Goal: Navigation & Orientation: Understand site structure

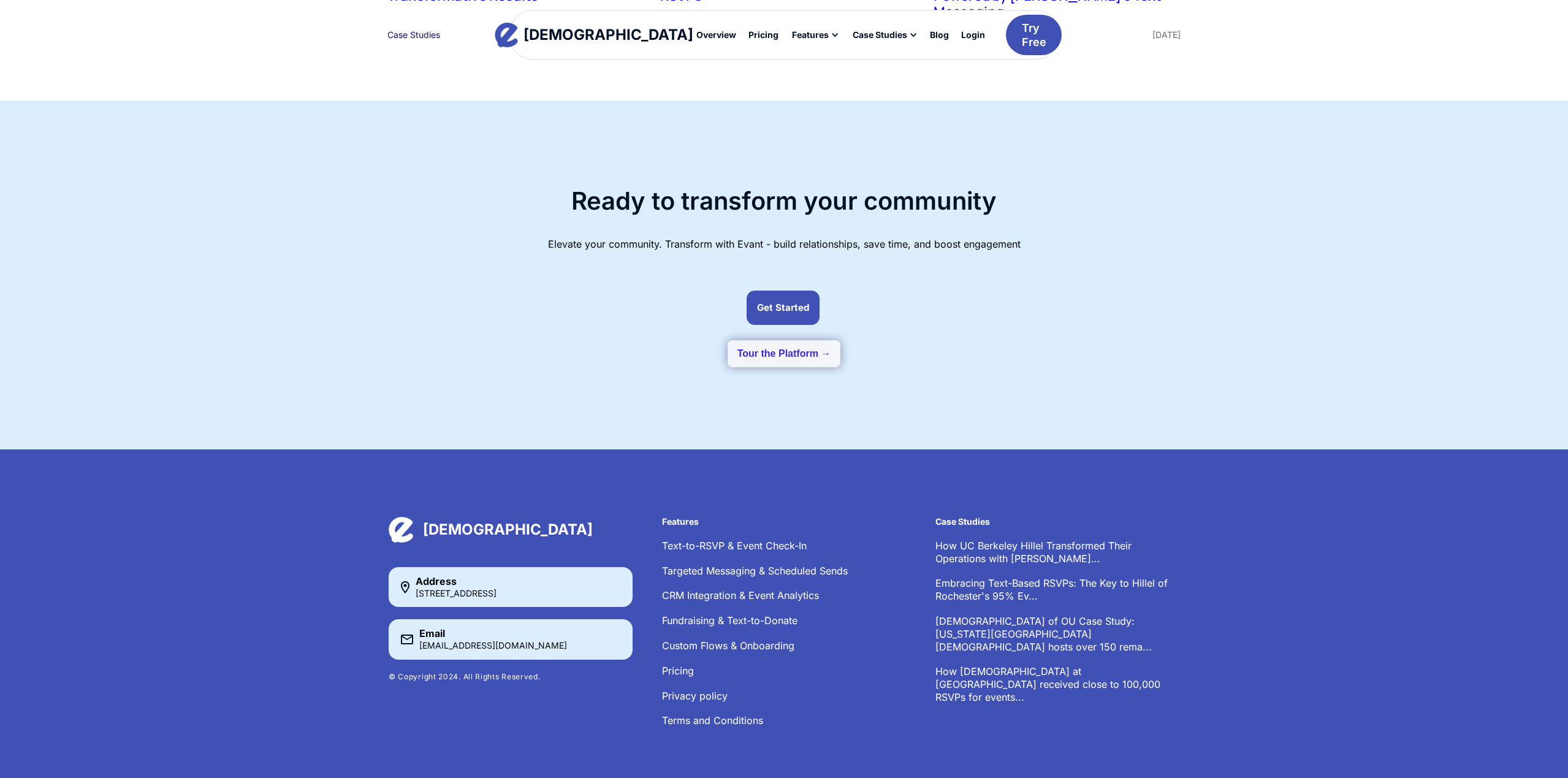
scroll to position [3133, 0]
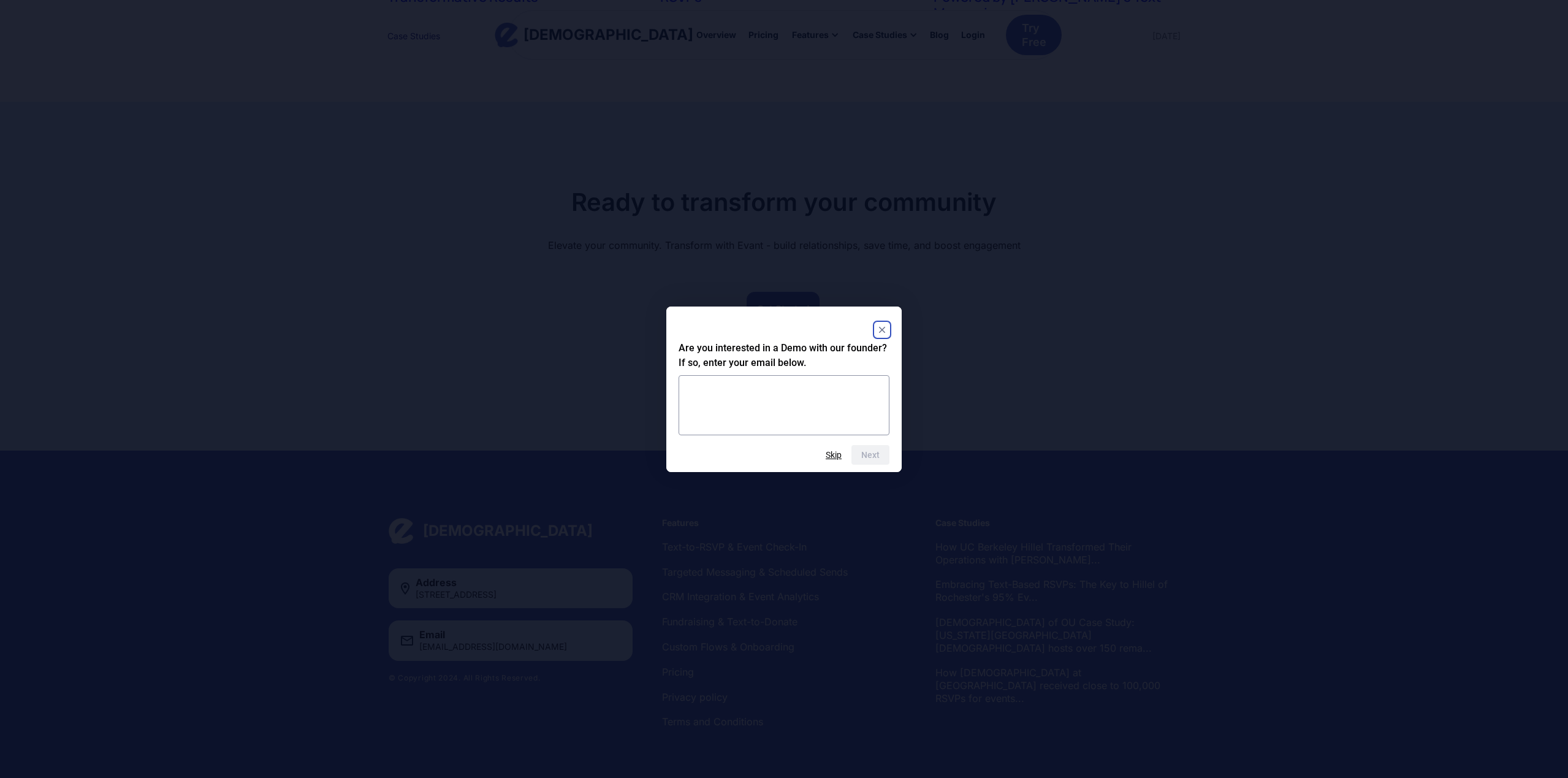
click at [880, 328] on icon "Close" at bounding box center [882, 329] width 7 height 7
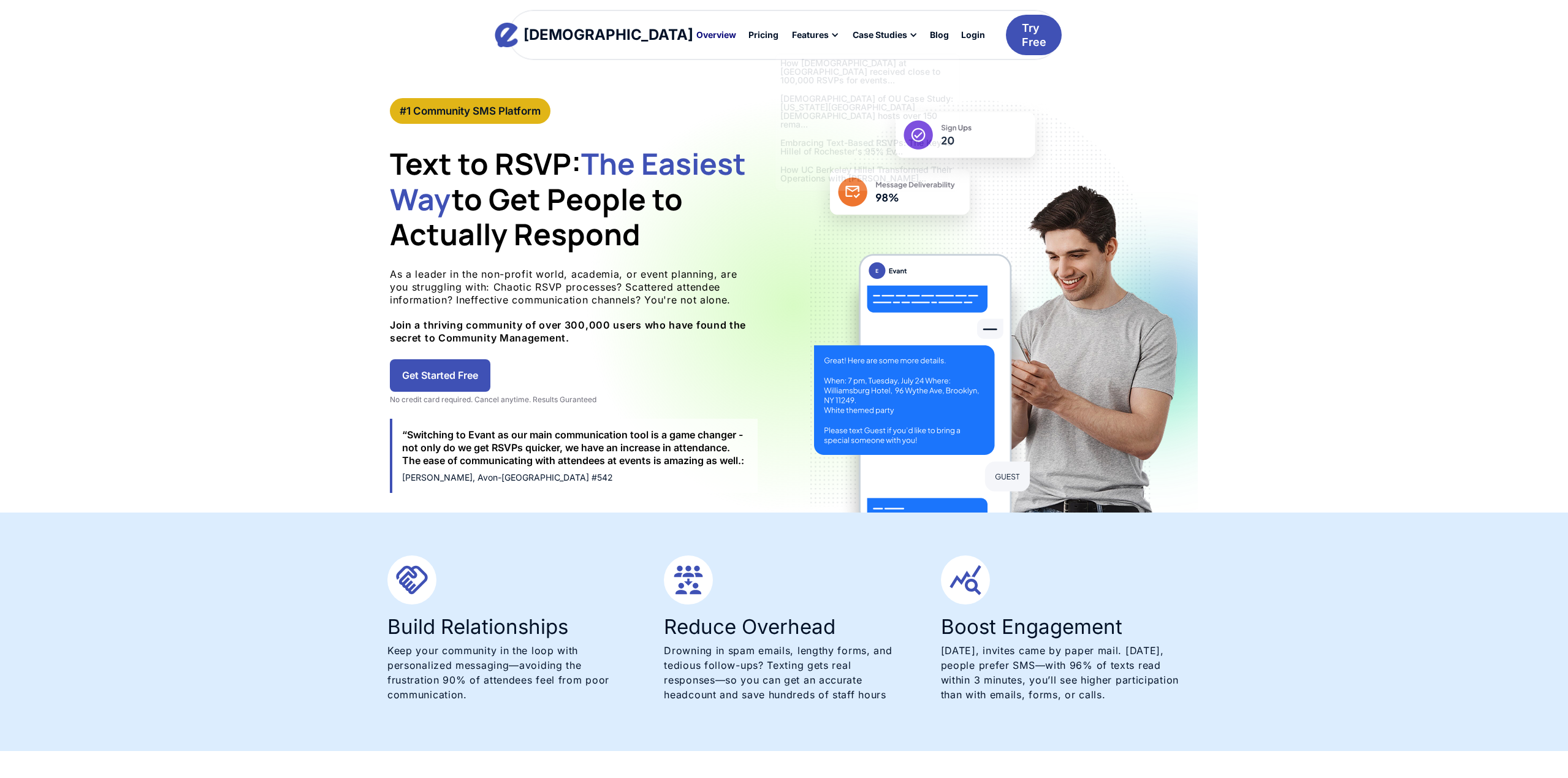
scroll to position [0, 0]
click at [696, 33] on div "Overview" at bounding box center [716, 35] width 39 height 8
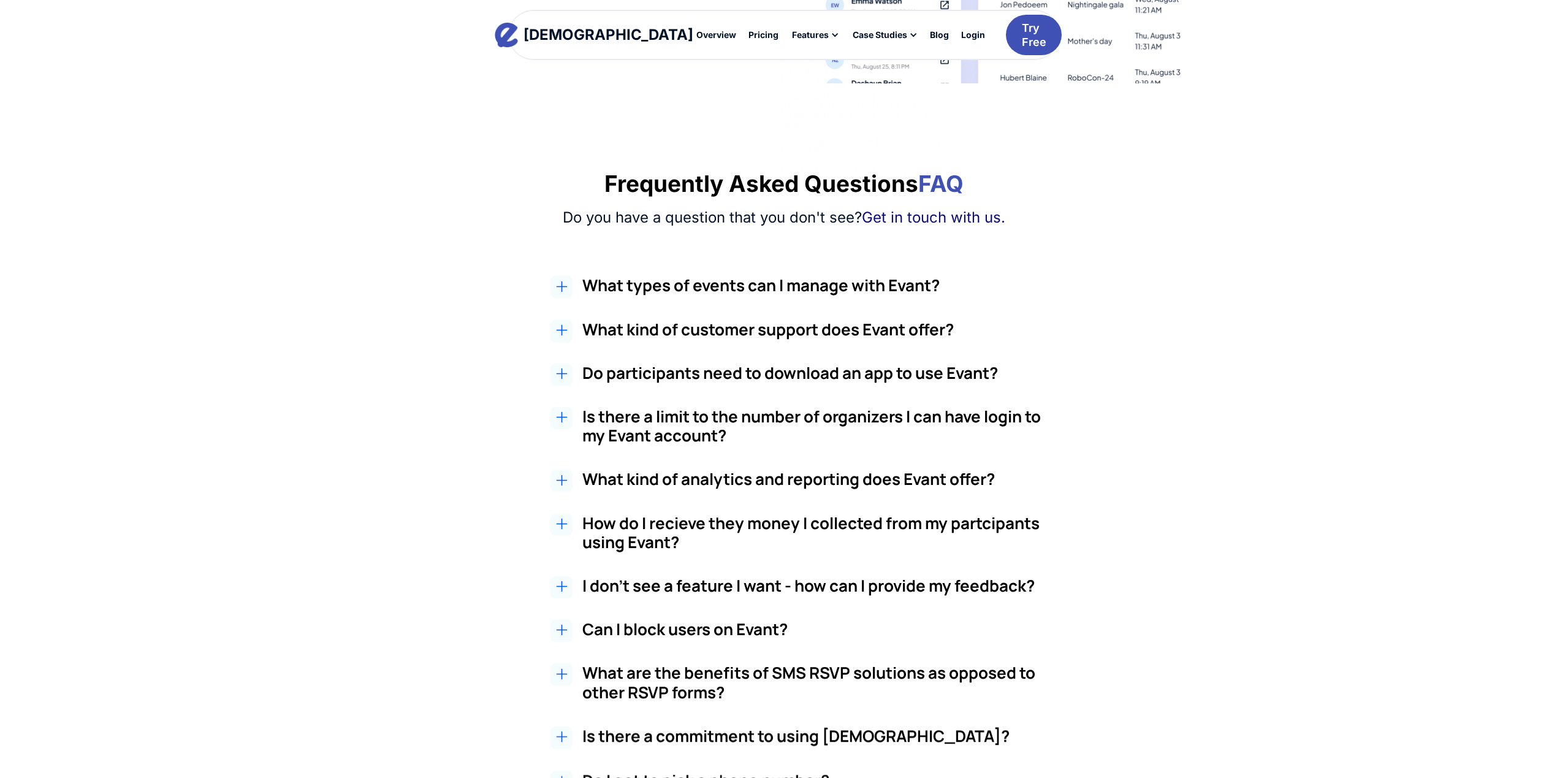
scroll to position [1923, 0]
click at [749, 38] on div "Pricing" at bounding box center [764, 35] width 30 height 8
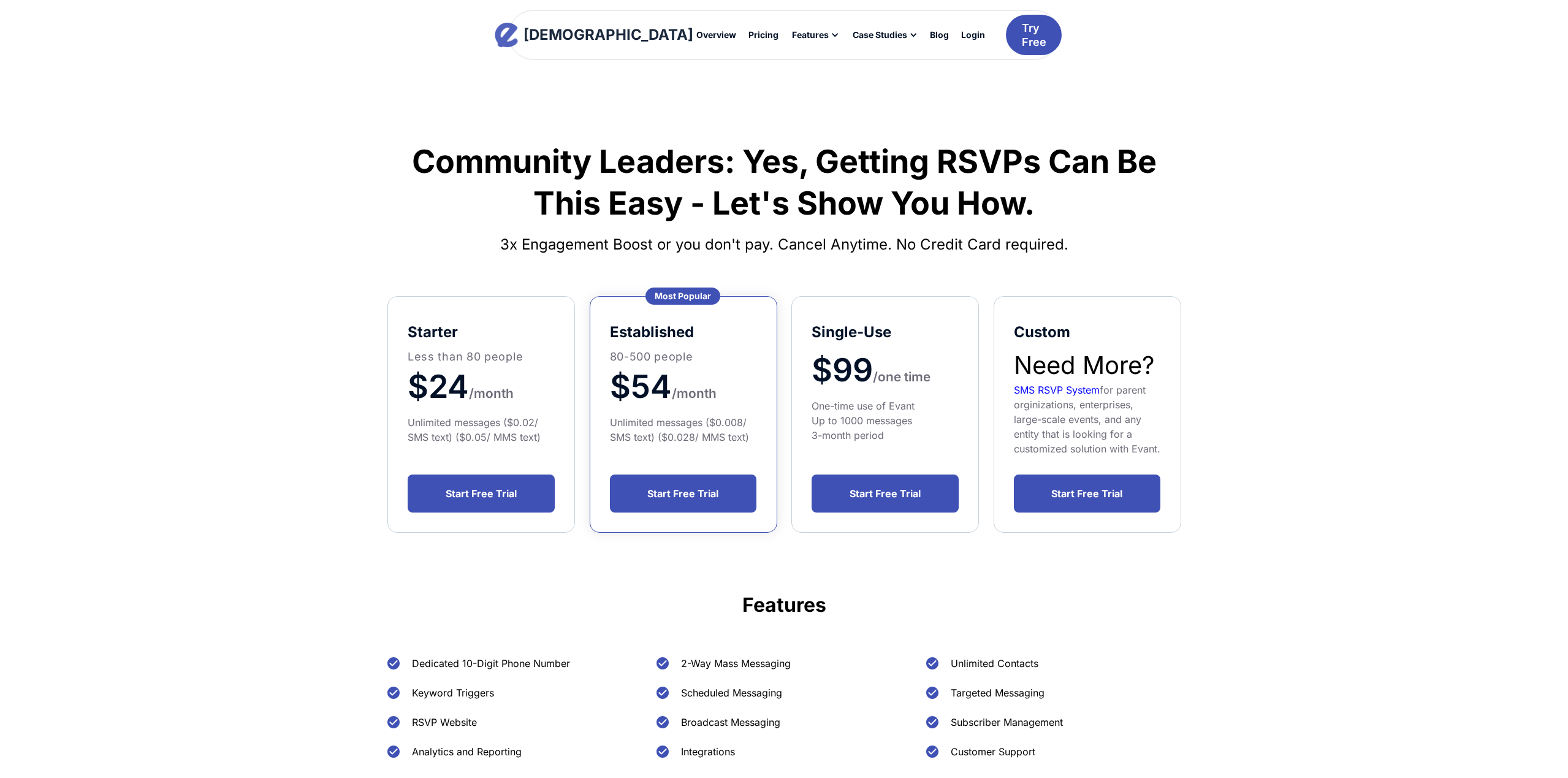
click at [518, 35] on img "home" at bounding box center [506, 35] width 23 height 24
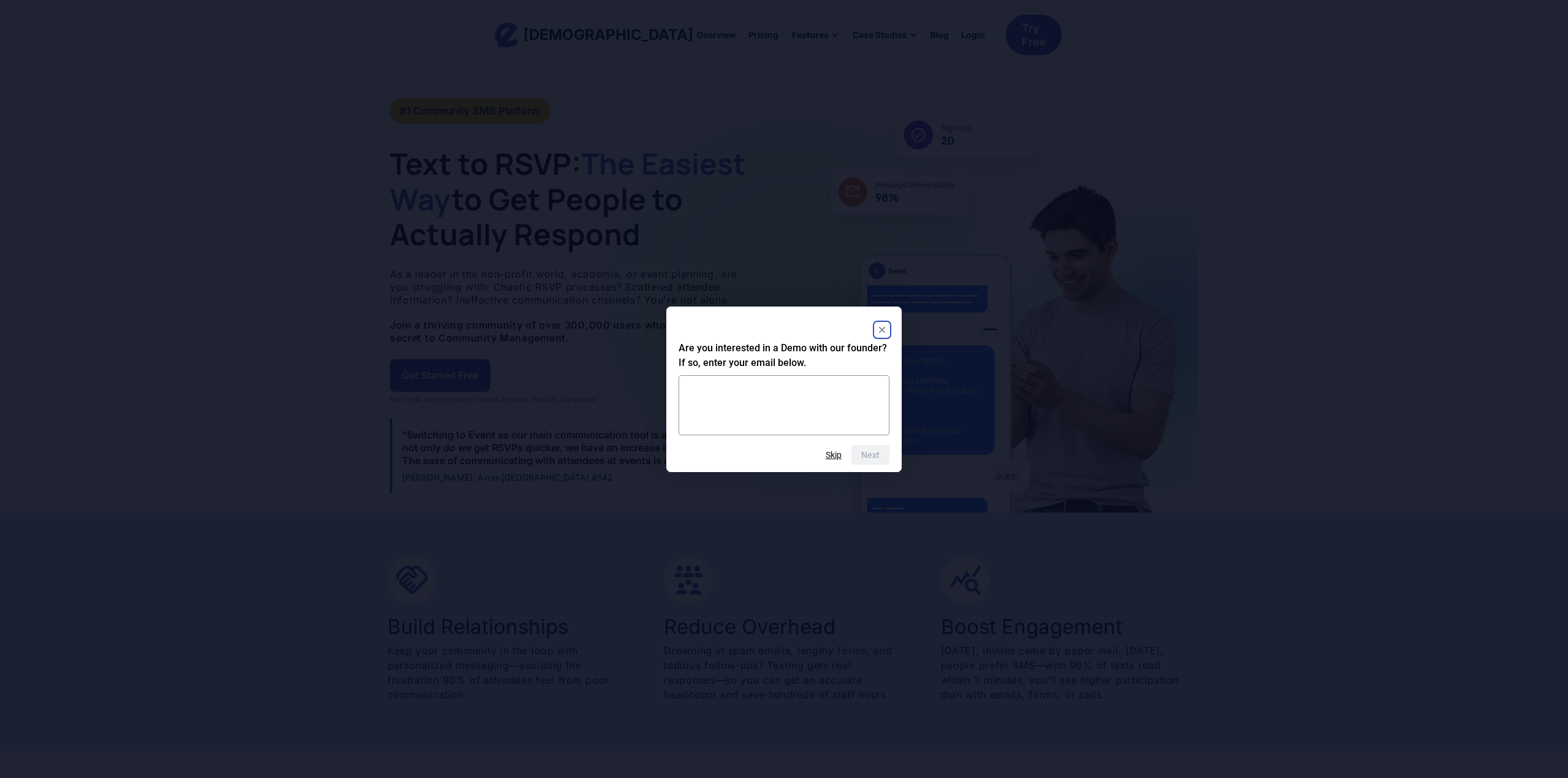
click at [883, 333] on rect "Close" at bounding box center [882, 330] width 15 height 15
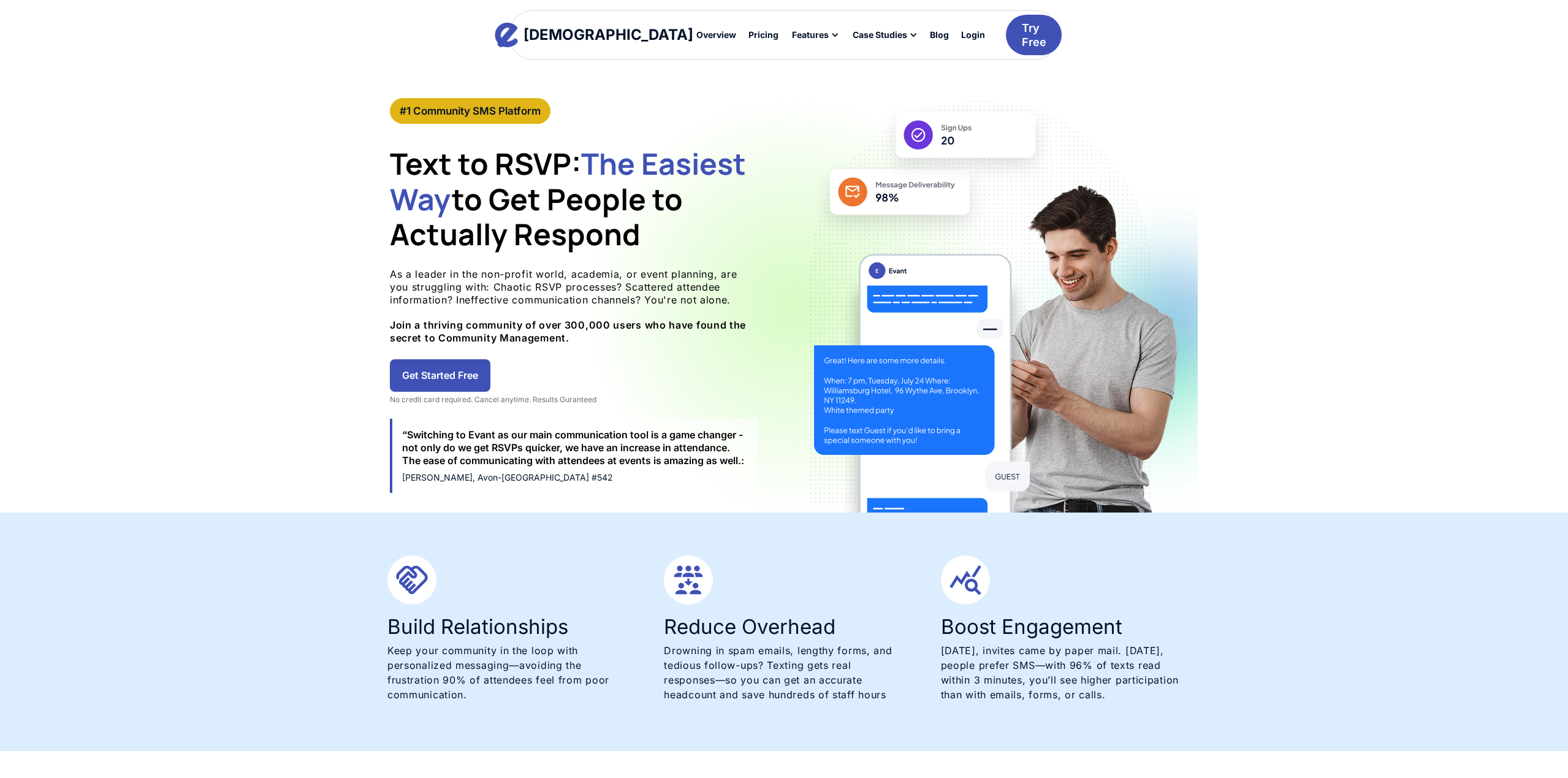
click at [769, 69] on div "Evant Overview Pricing Features Text-to-RSVP & Event Check-In Targeted Messagin…" at bounding box center [784, 49] width 1568 height 99
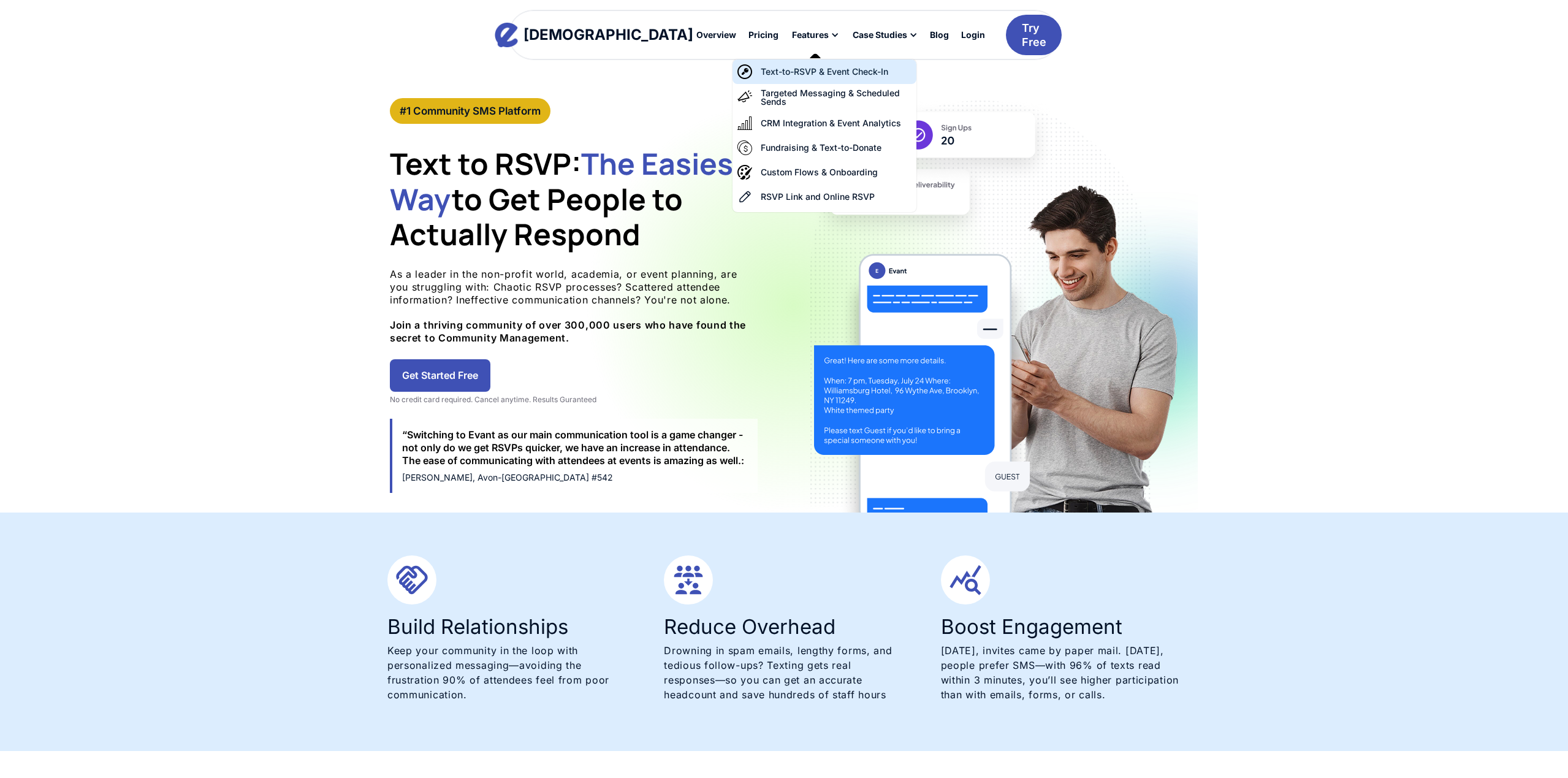
click at [761, 71] on div "Text-to-RSVP & Event Check-In" at bounding box center [825, 71] width 128 height 8
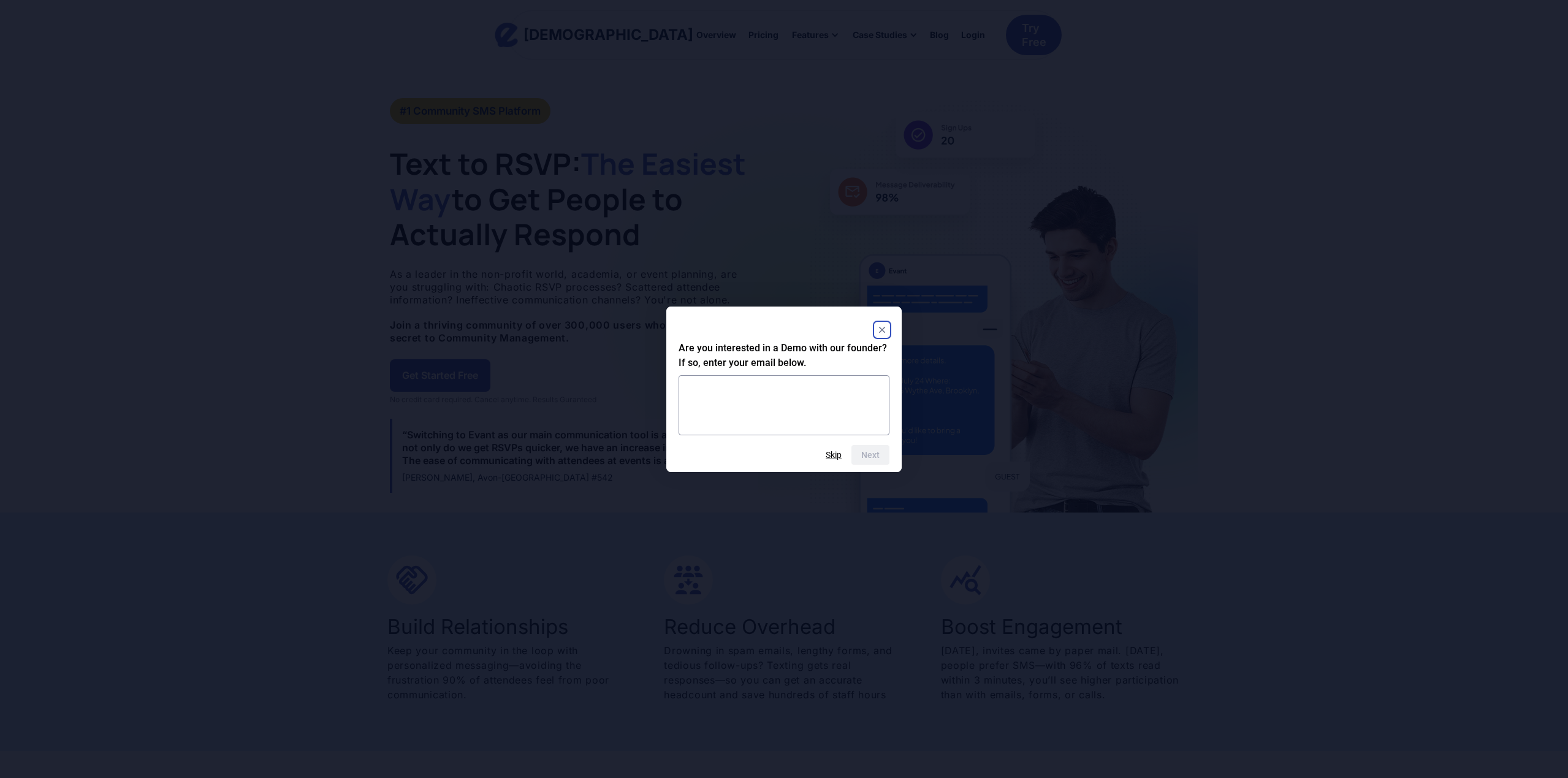
click at [880, 329] on rect "Close" at bounding box center [882, 330] width 15 height 15
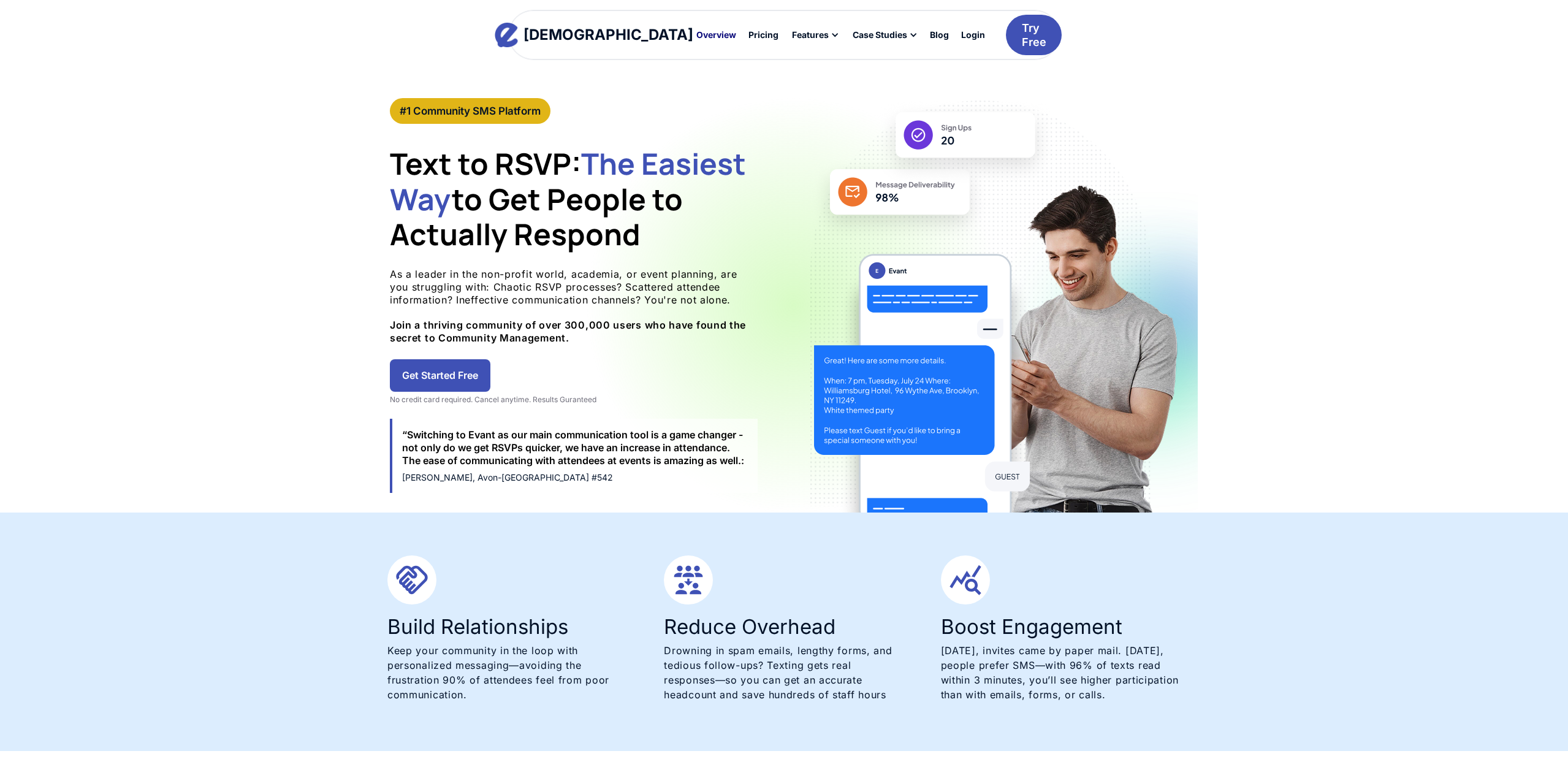
click at [696, 31] on div "Overview" at bounding box center [716, 35] width 39 height 8
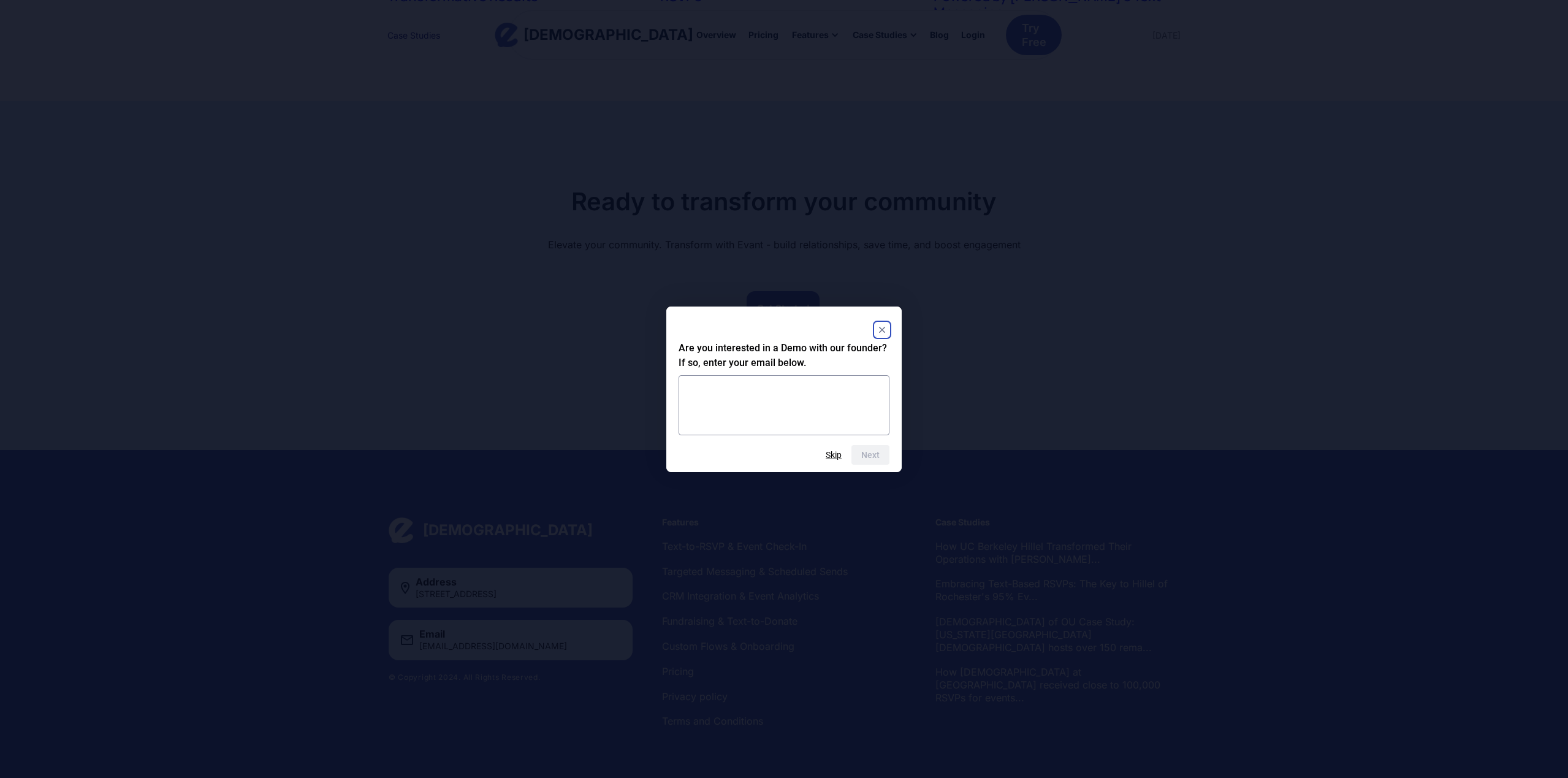
scroll to position [3133, 0]
click at [885, 324] on rect "Close" at bounding box center [882, 330] width 15 height 15
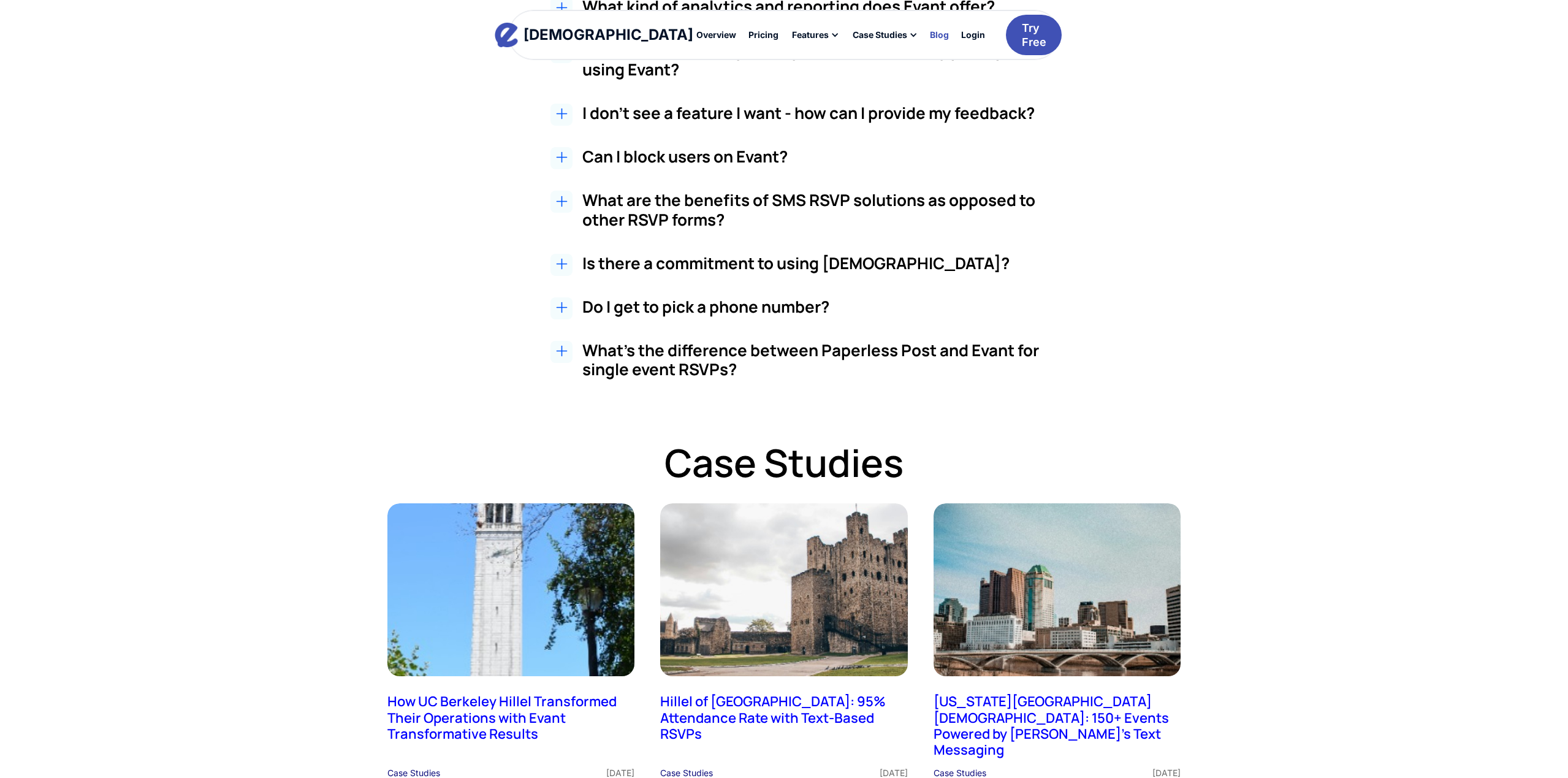
scroll to position [2395, 0]
click at [930, 33] on div "Blog" at bounding box center [939, 35] width 19 height 8
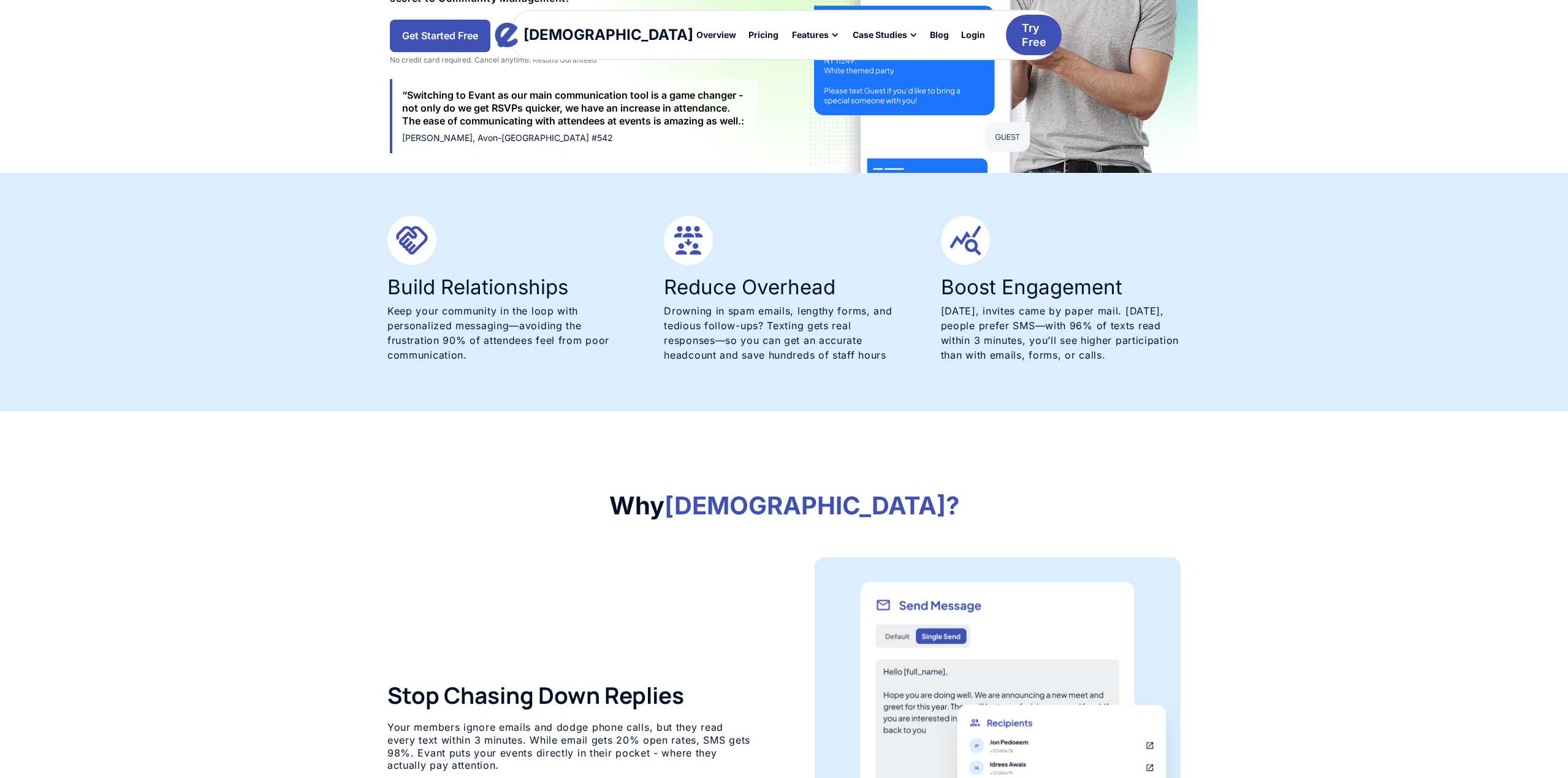
scroll to position [341, 0]
drag, startPoint x: 449, startPoint y: 128, endPoint x: 451, endPoint y: 105, distance: 23.1
click at [449, 117] on div "“Switching to Evant as our main communication tool is a game changer - not only…" at bounding box center [574, 115] width 368 height 74
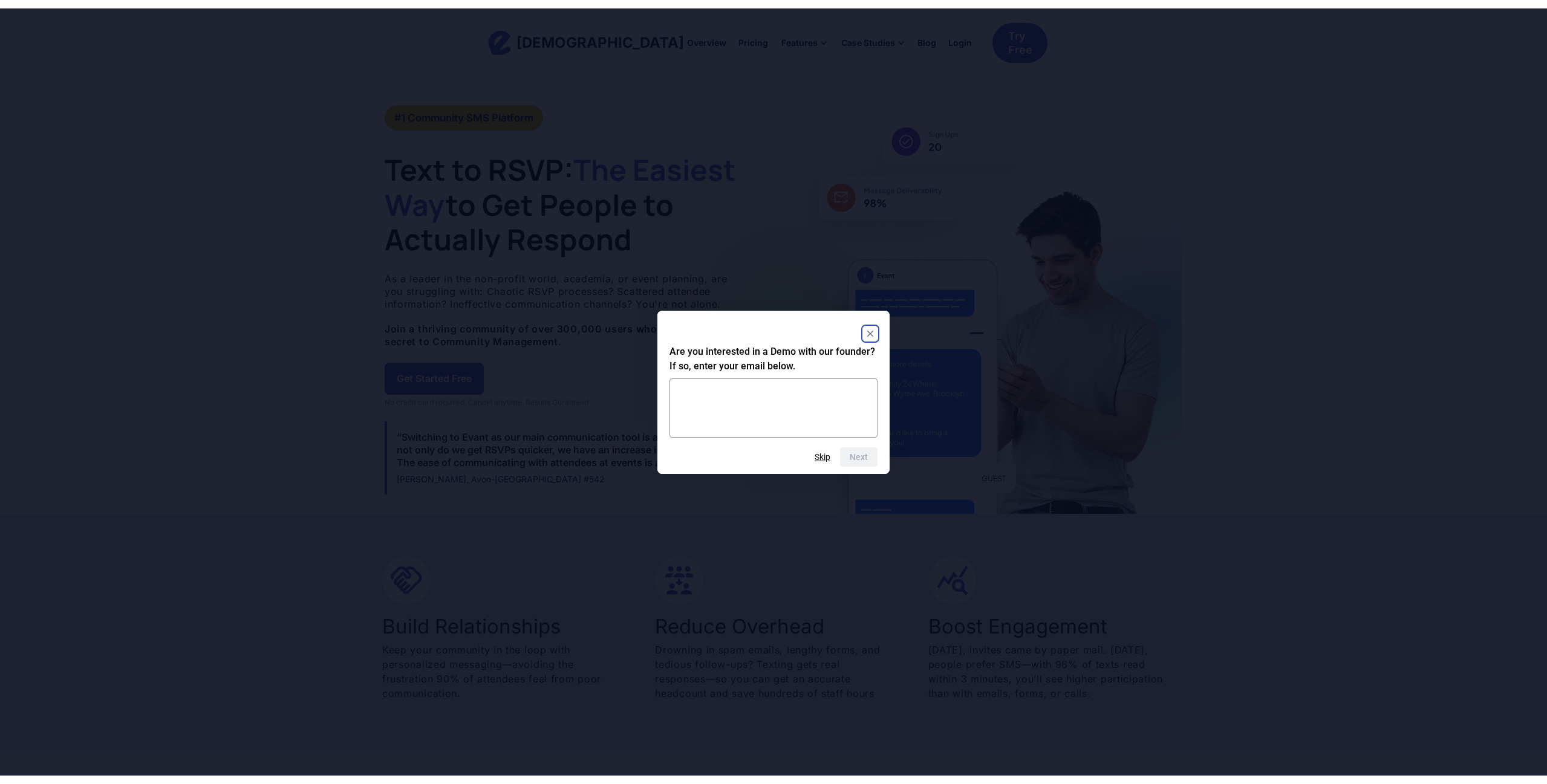
scroll to position [0, 0]
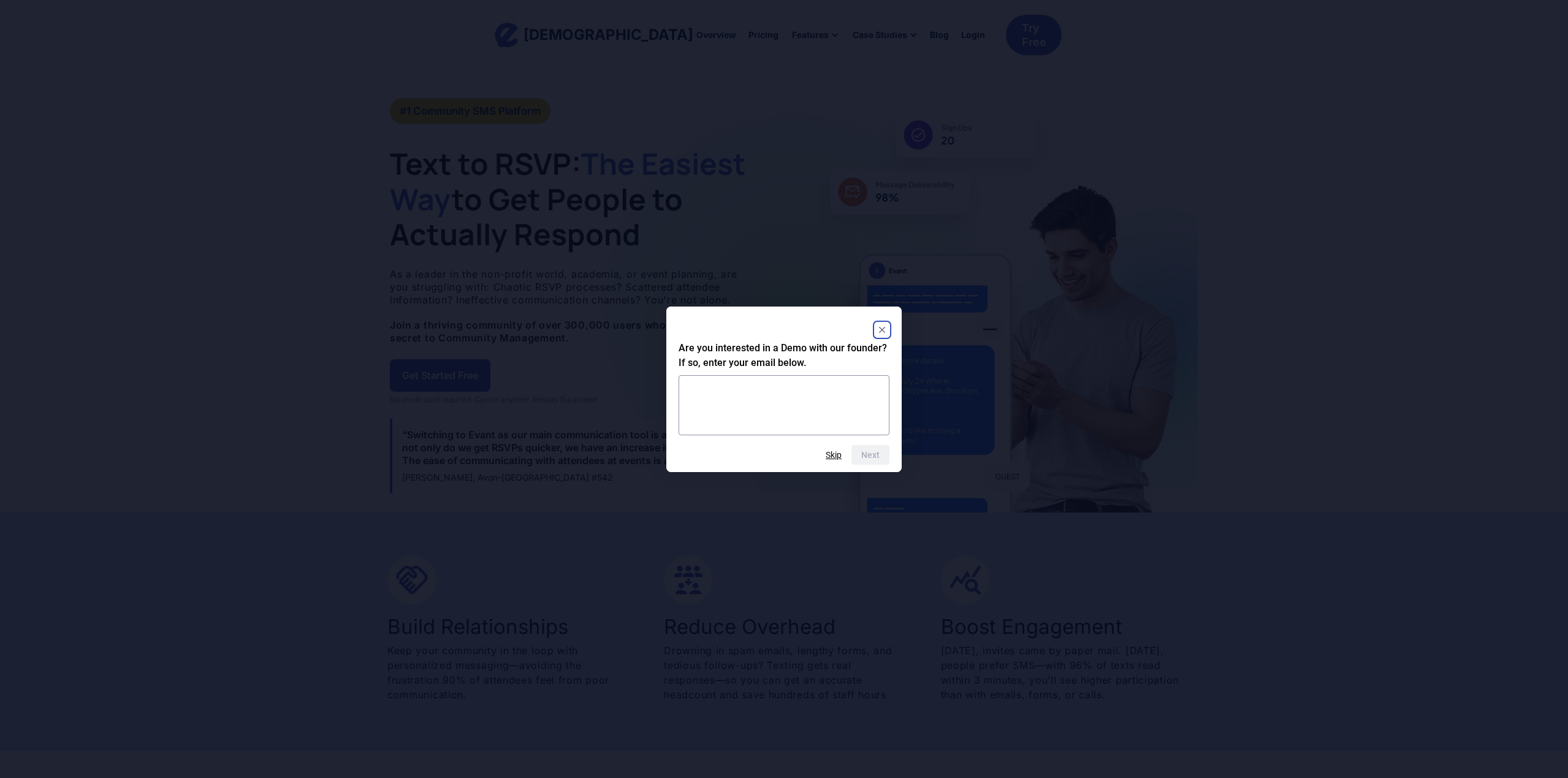
click at [886, 323] on rect "Close" at bounding box center [882, 330] width 15 height 15
